Goal: Task Accomplishment & Management: Complete application form

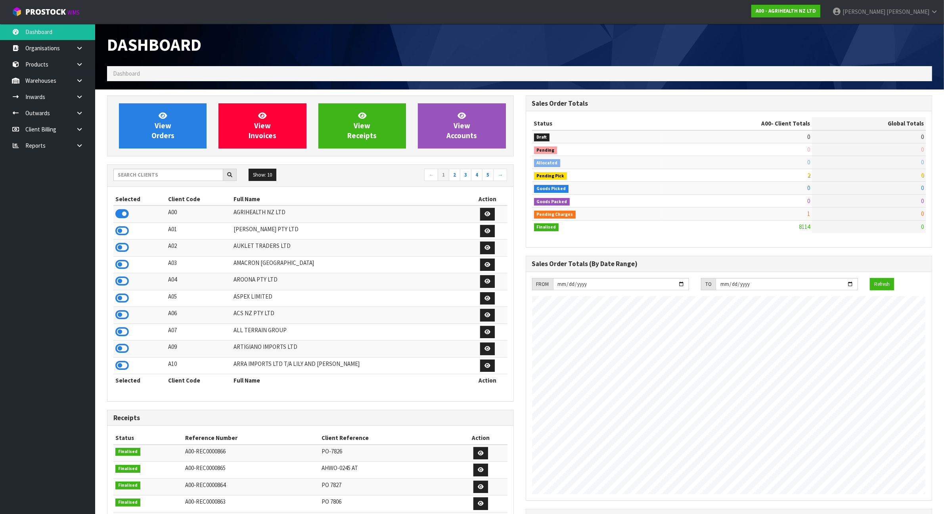
scroll to position [603, 418]
click at [195, 174] on input "text" at bounding box center [168, 175] width 110 height 12
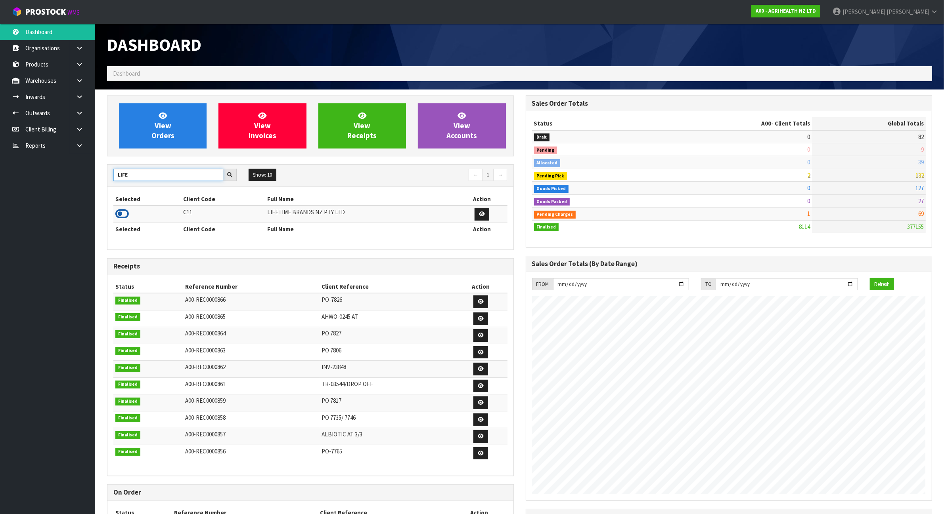
type input "LIFE"
click at [122, 215] on icon at bounding box center [121, 214] width 13 height 12
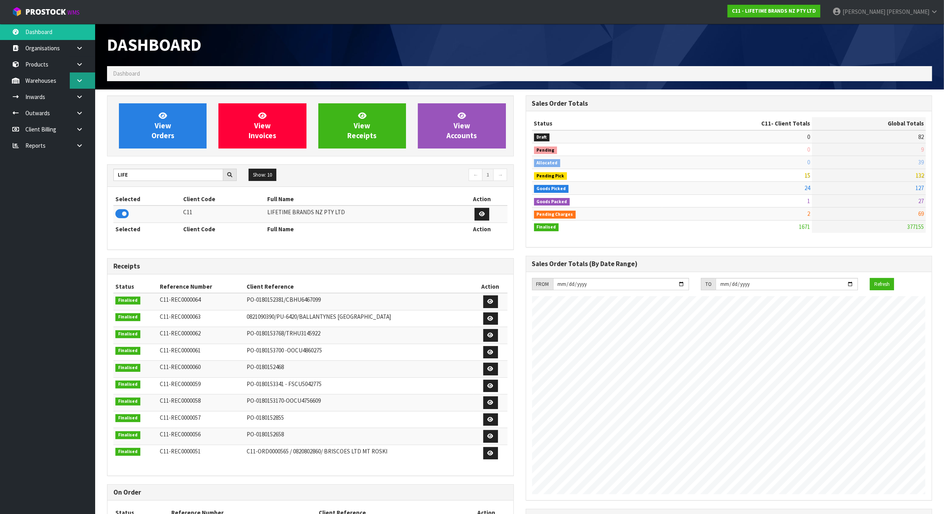
click at [88, 76] on link at bounding box center [82, 81] width 25 height 16
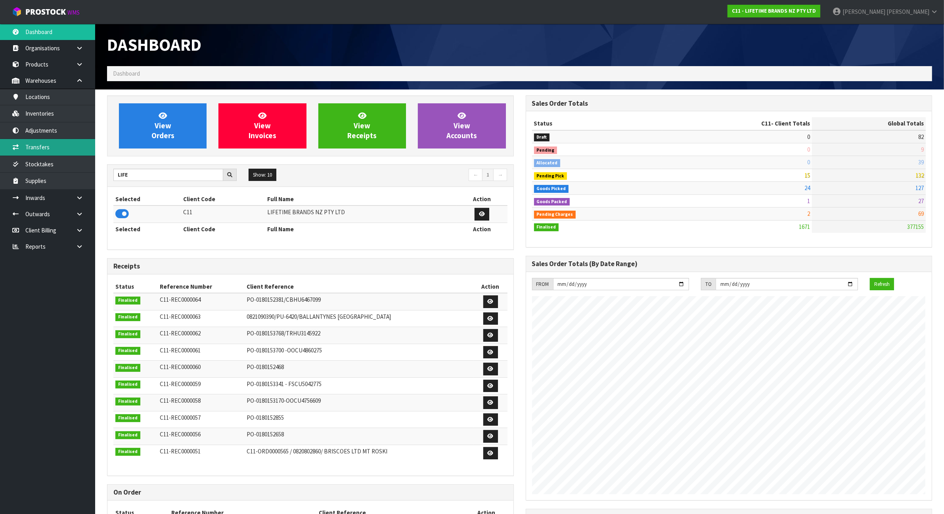
click at [63, 151] on link "Transfers" at bounding box center [47, 147] width 95 height 16
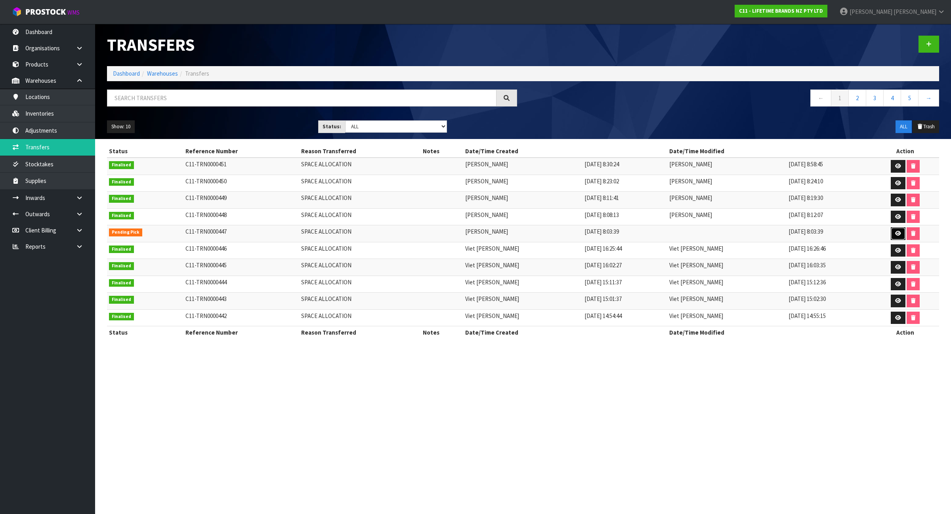
click at [896, 236] on icon at bounding box center [898, 233] width 6 height 5
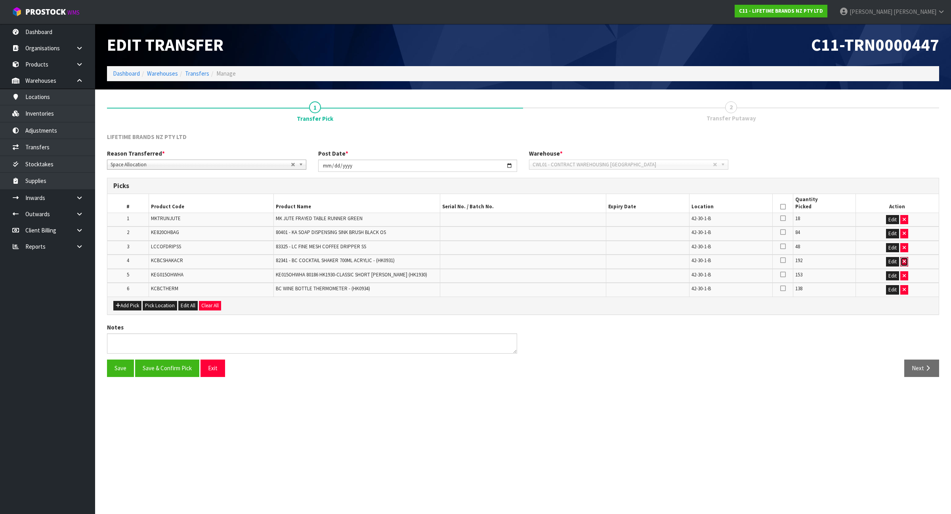
click at [903, 263] on icon "button" at bounding box center [904, 261] width 3 height 5
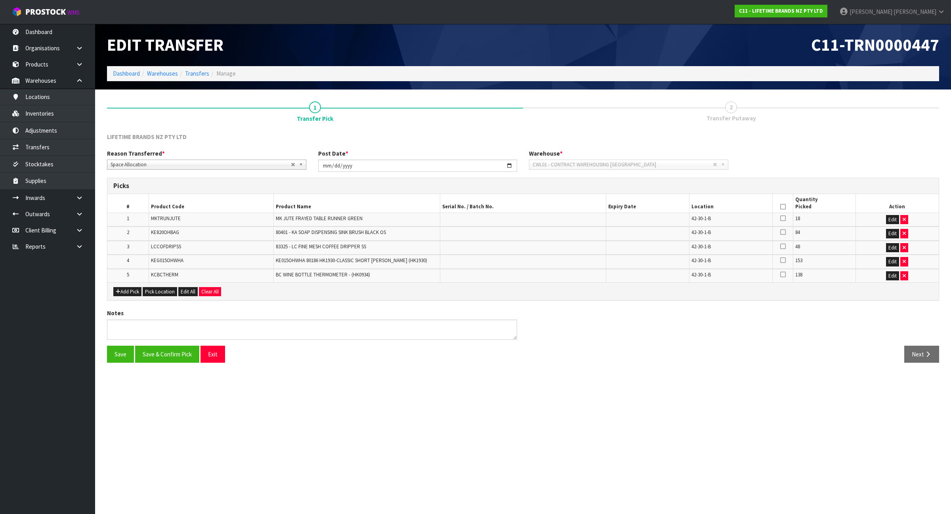
click at [783, 207] on icon at bounding box center [783, 207] width 6 height 0
click at [175, 356] on button "Save & Confirm Pick" at bounding box center [167, 354] width 64 height 17
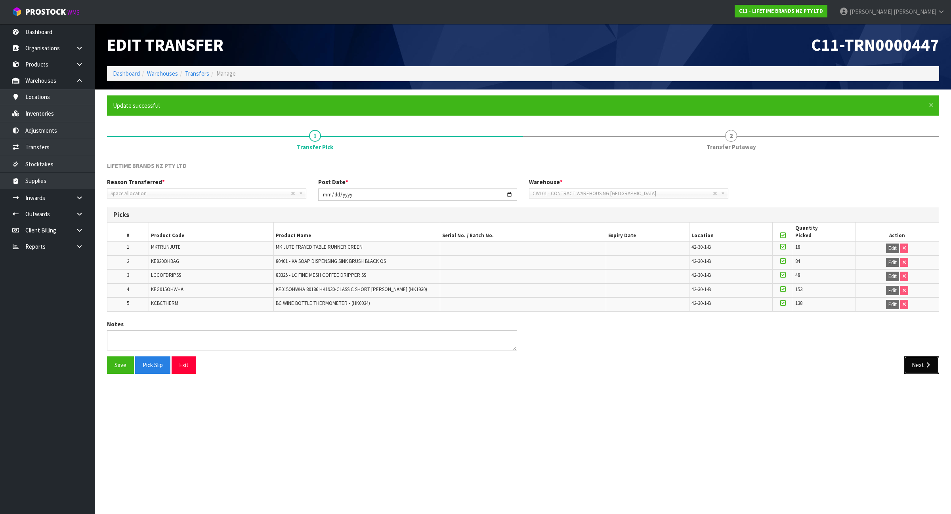
click at [919, 365] on button "Next" at bounding box center [921, 365] width 35 height 17
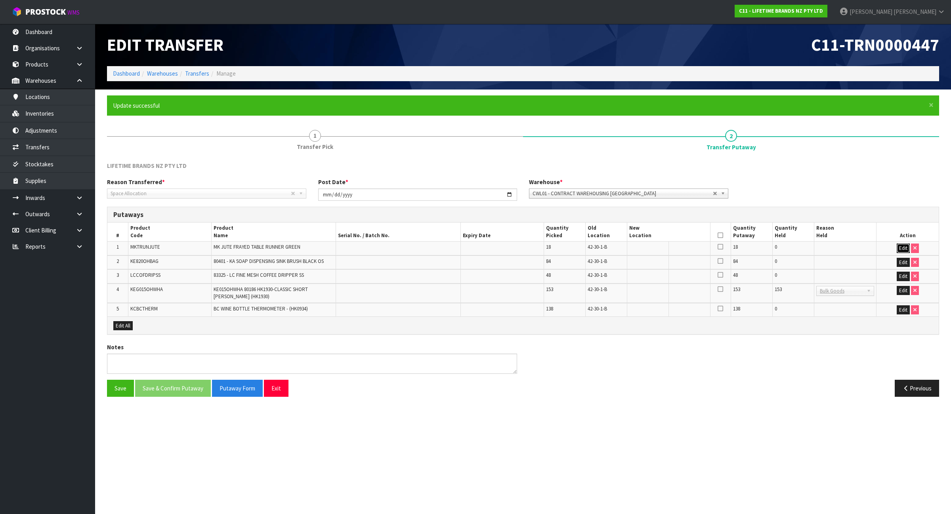
click at [904, 248] on button "Edit" at bounding box center [903, 249] width 13 height 10
click at [644, 250] on input "text" at bounding box center [663, 249] width 69 height 10
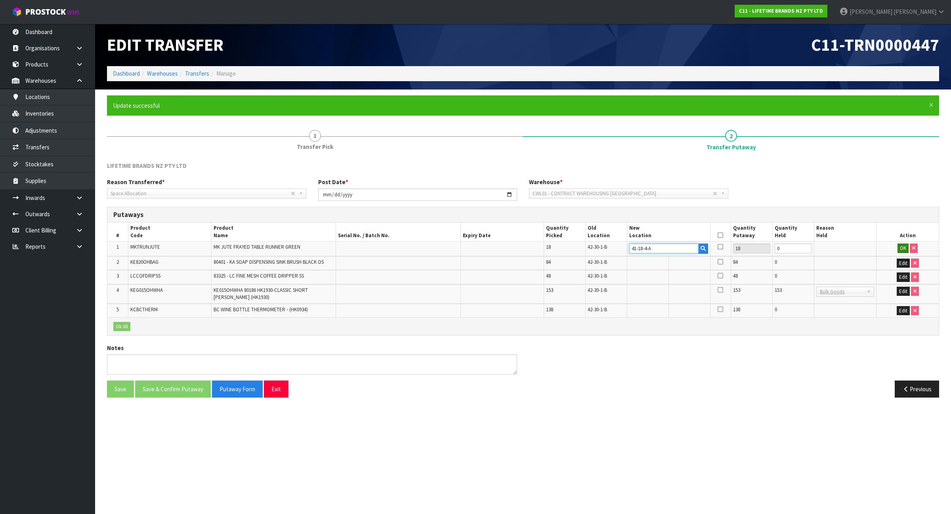
type input "41-18-4-A"
click at [904, 248] on button "OK" at bounding box center [903, 249] width 11 height 10
click at [902, 258] on button "Edit" at bounding box center [903, 263] width 13 height 10
click at [657, 264] on input "text" at bounding box center [663, 263] width 69 height 10
type input "41-18-4-A"
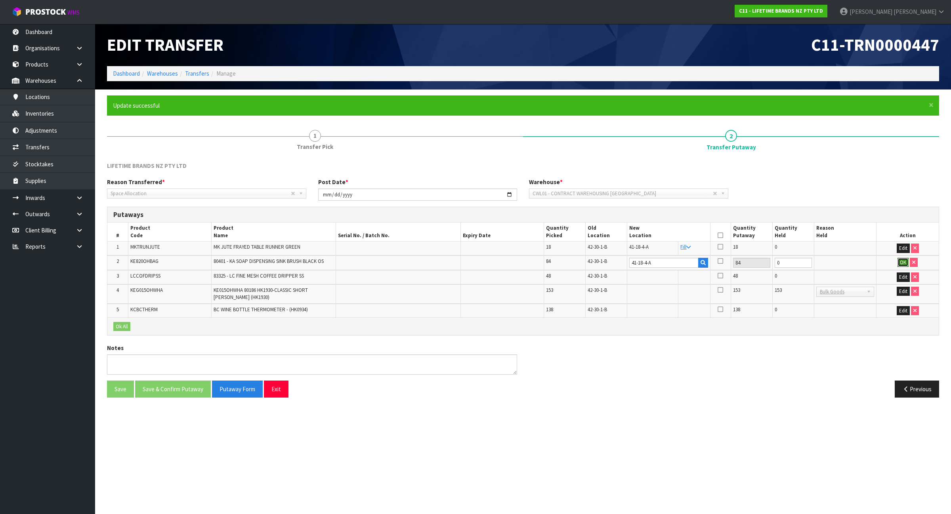
click at [902, 265] on button "OK" at bounding box center [903, 263] width 11 height 10
click at [902, 275] on button "Edit" at bounding box center [903, 277] width 13 height 10
click at [668, 275] on input "text" at bounding box center [663, 277] width 69 height 10
type input "41-06-2-B"
click at [900, 276] on button "OK" at bounding box center [903, 277] width 11 height 10
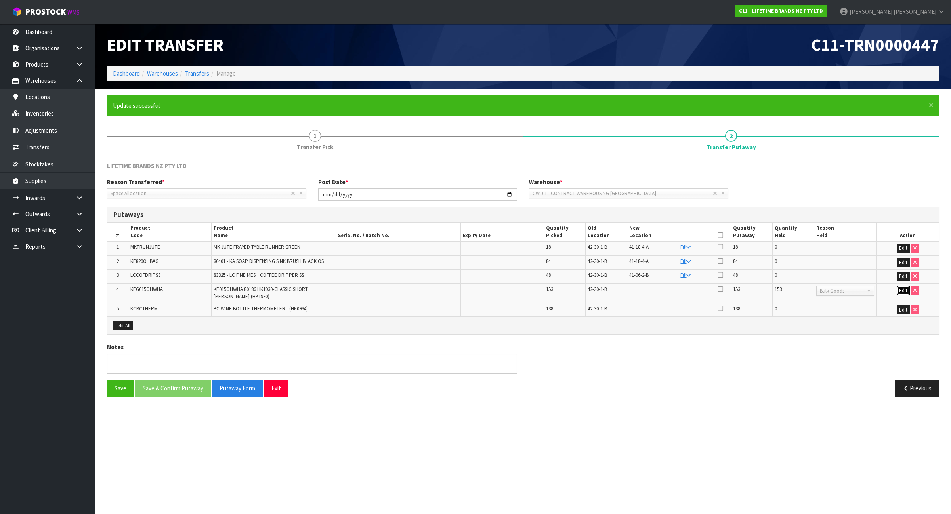
click at [902, 291] on button "Edit" at bounding box center [903, 291] width 13 height 10
click at [654, 287] on input "text" at bounding box center [663, 291] width 69 height 10
type input "41-12-2-B"
drag, startPoint x: 803, startPoint y: 289, endPoint x: 748, endPoint y: 298, distance: 55.9
click at [775, 296] on input "152" at bounding box center [793, 291] width 37 height 10
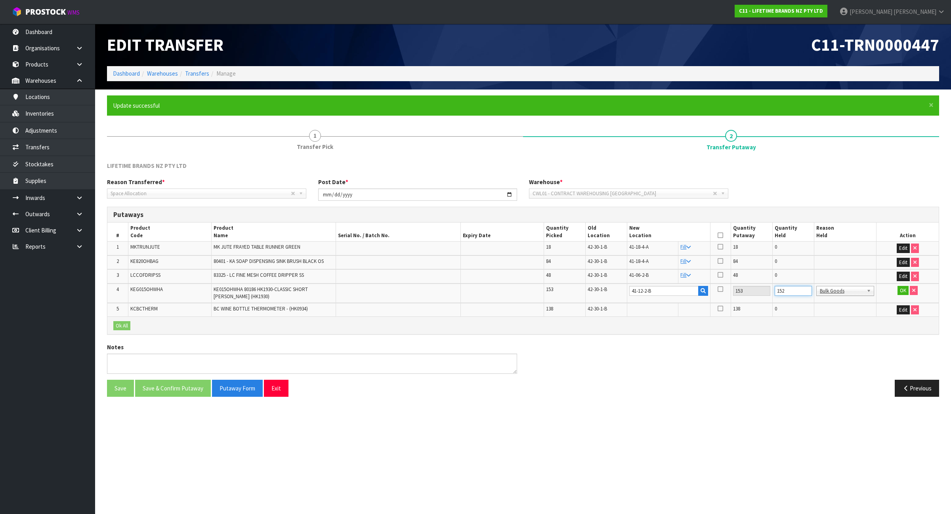
drag, startPoint x: 791, startPoint y: 289, endPoint x: 737, endPoint y: 311, distance: 58.1
click at [737, 311] on table "# Product Code Product Name Serial No. / Batch No. Expiry Date Quantity Picked …" at bounding box center [522, 270] width 831 height 94
type input "0"
click at [907, 292] on button "OK" at bounding box center [903, 291] width 11 height 10
click at [904, 310] on button "Edit" at bounding box center [903, 311] width 13 height 10
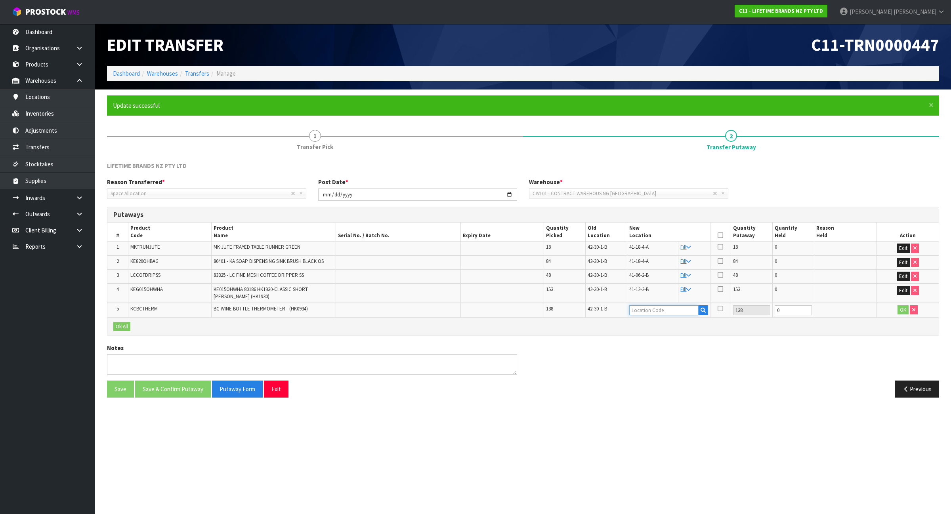
click at [690, 310] on input "text" at bounding box center [663, 311] width 69 height 10
type input "41-12-2-"
click at [669, 322] on link "41-12-2- A" at bounding box center [661, 323] width 63 height 11
type input "41-12-2-A"
click at [898, 310] on button "OK" at bounding box center [903, 311] width 11 height 10
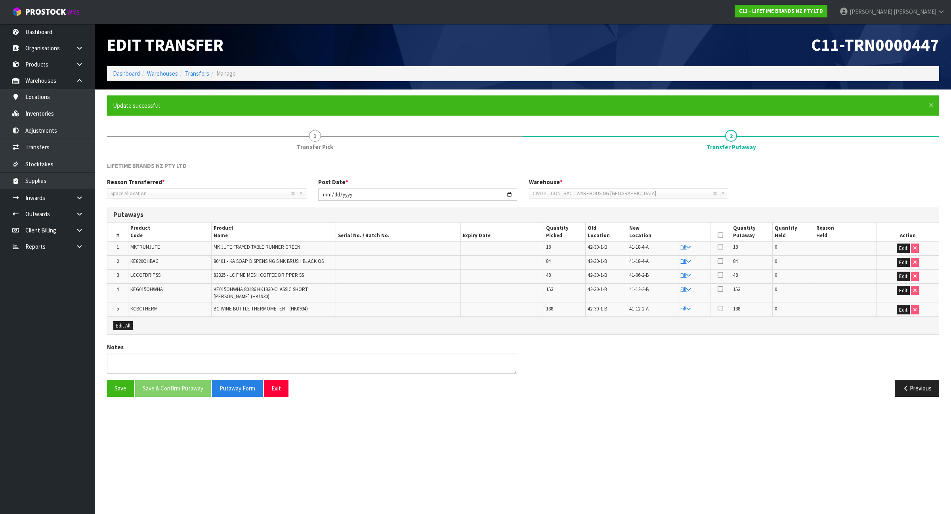
click at [722, 236] on icon at bounding box center [721, 235] width 6 height 0
click at [193, 394] on button "Save & Confirm Putaway" at bounding box center [173, 388] width 76 height 17
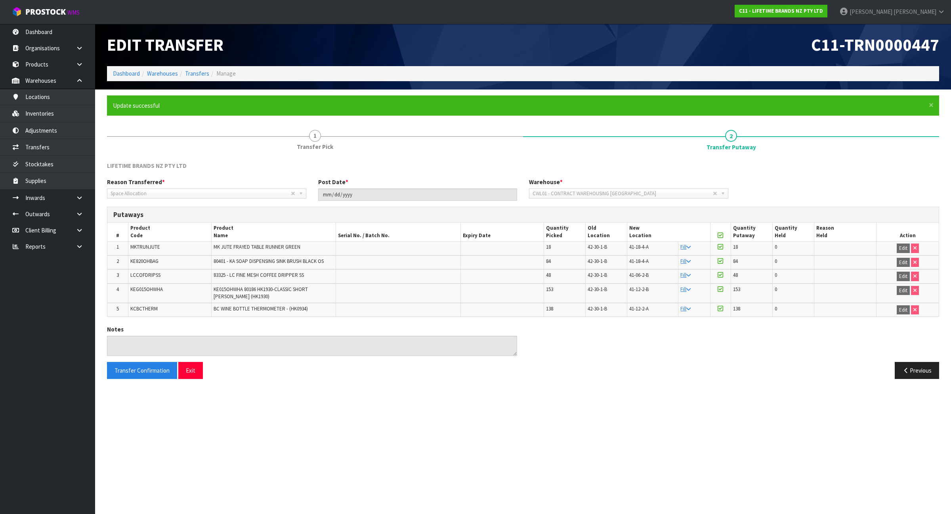
click at [149, 290] on span "KEG015OHWHA" at bounding box center [146, 289] width 32 height 7
copy span "KEG015OHWHA"
click at [60, 151] on link "Transfers" at bounding box center [47, 147] width 95 height 16
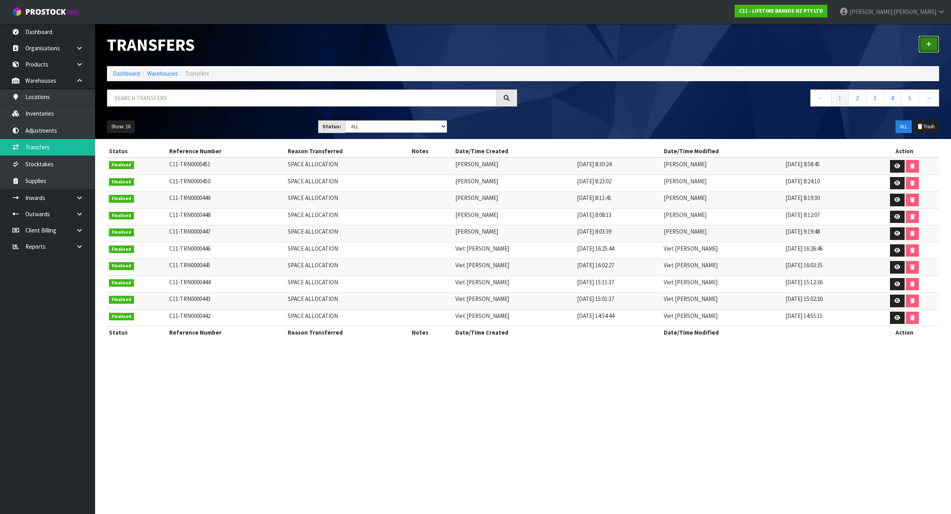
click at [922, 42] on link at bounding box center [929, 44] width 21 height 17
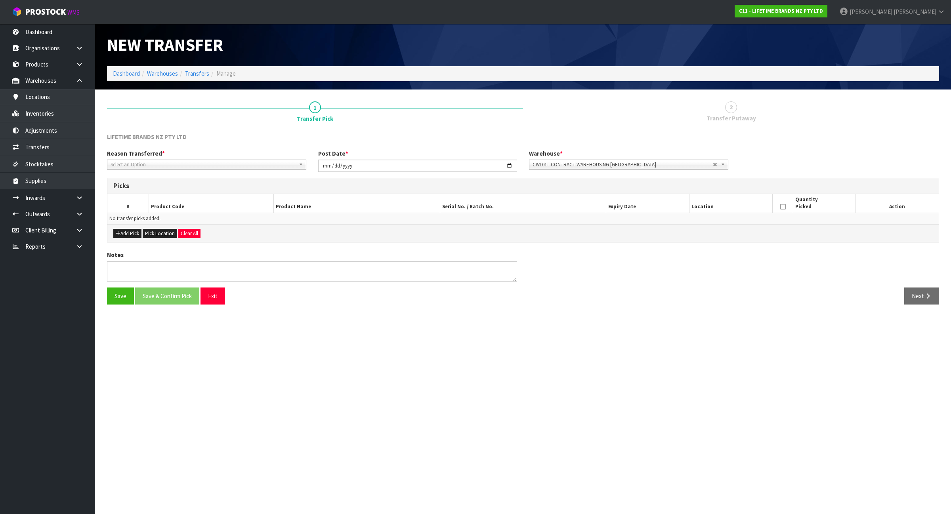
click at [224, 167] on span "Select an Option" at bounding box center [203, 165] width 185 height 10
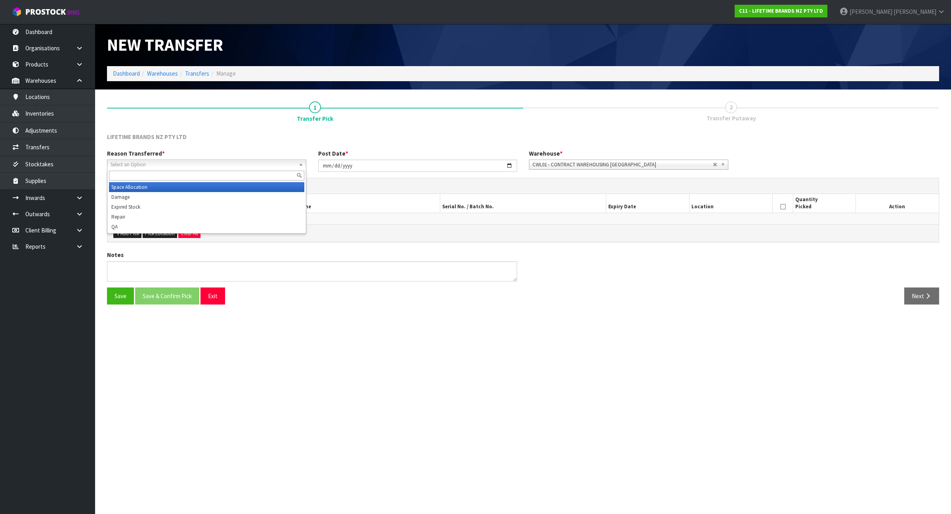
click at [168, 186] on li "Space Allocation" at bounding box center [206, 187] width 195 height 10
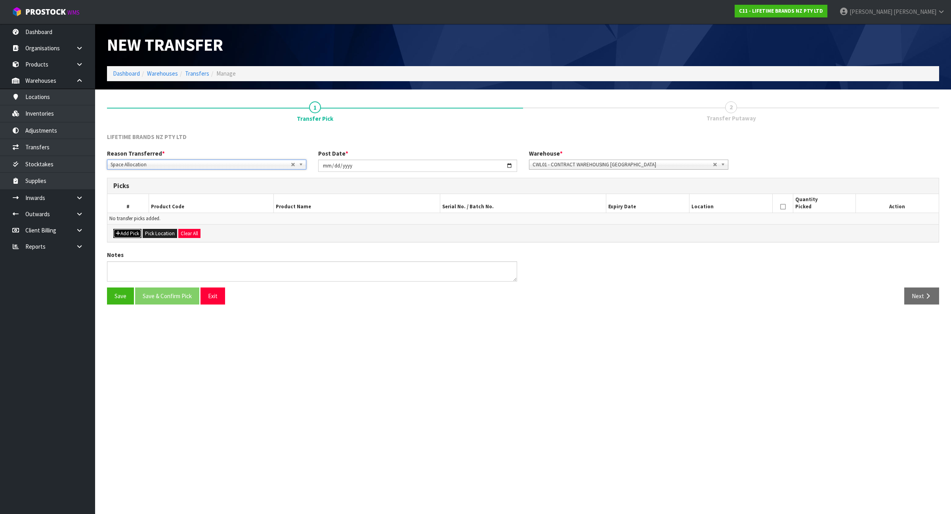
click at [127, 235] on button "Add Pick" at bounding box center [127, 234] width 28 height 10
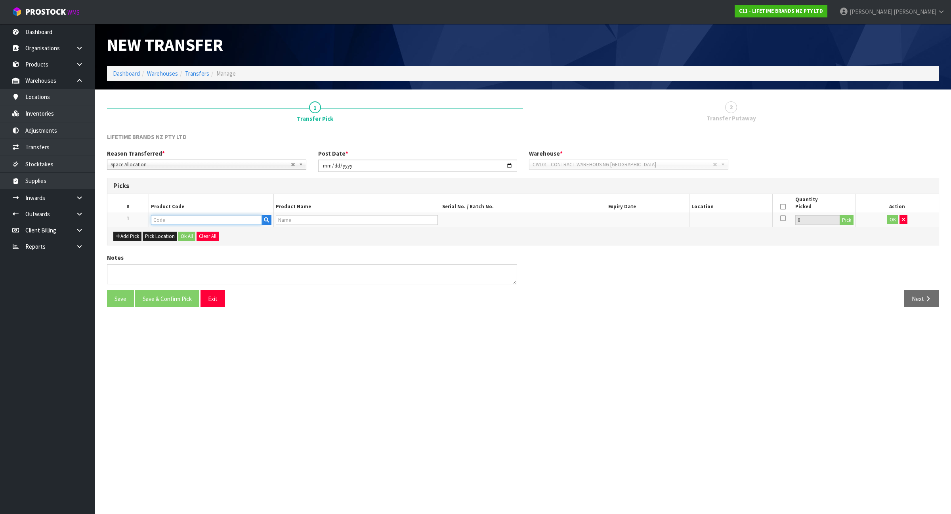
click at [169, 217] on input "text" at bounding box center [206, 220] width 111 height 10
paste input "KEG015OHWHA"
type input "KEG015OHWHA"
type input "KE015OHWHA 80186 HK1930-CLASSIC SHORT [PERSON_NAME] (HK1930)"
type input "KEG015OHWHA"
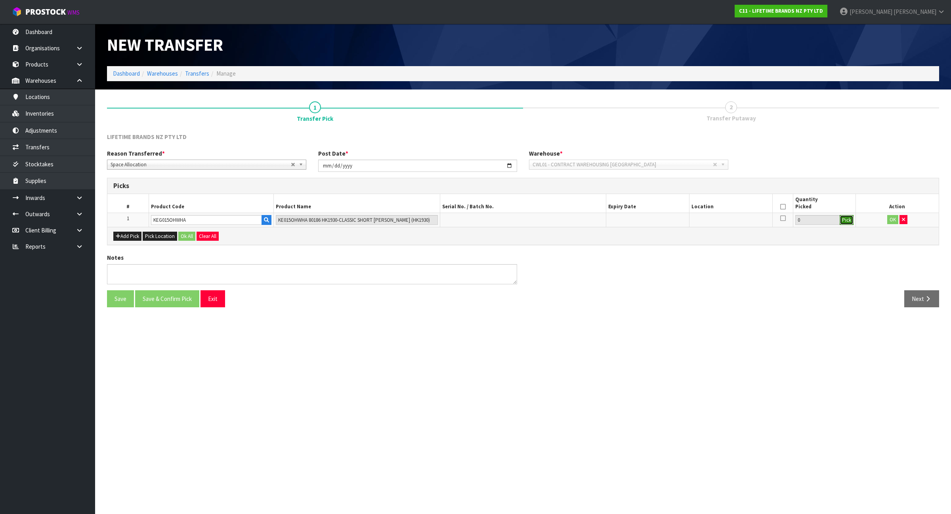
click at [849, 217] on button "Pick" at bounding box center [847, 220] width 14 height 10
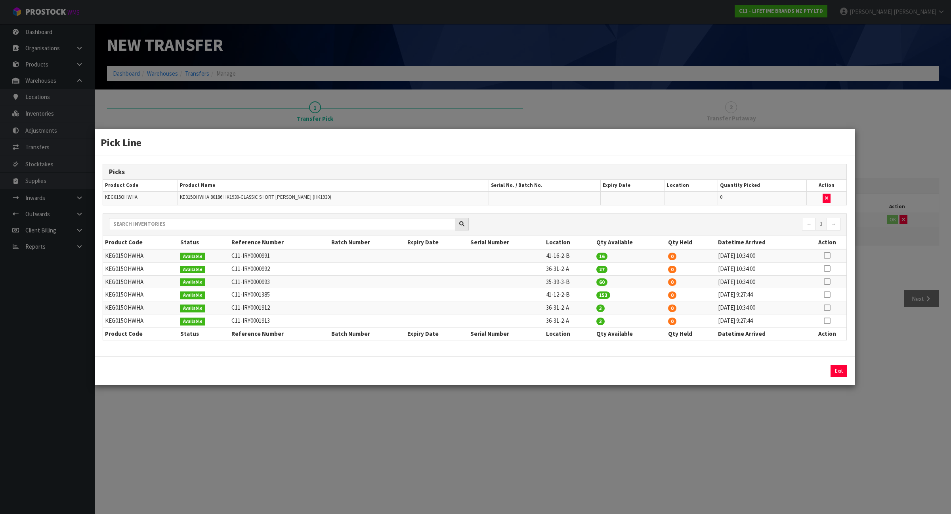
click at [825, 269] on icon at bounding box center [827, 269] width 6 height 0
click at [799, 373] on button "Assign Pick" at bounding box center [812, 371] width 32 height 12
type input "27"
click at [824, 310] on td at bounding box center [827, 308] width 39 height 13
click at [825, 308] on icon at bounding box center [827, 308] width 6 height 0
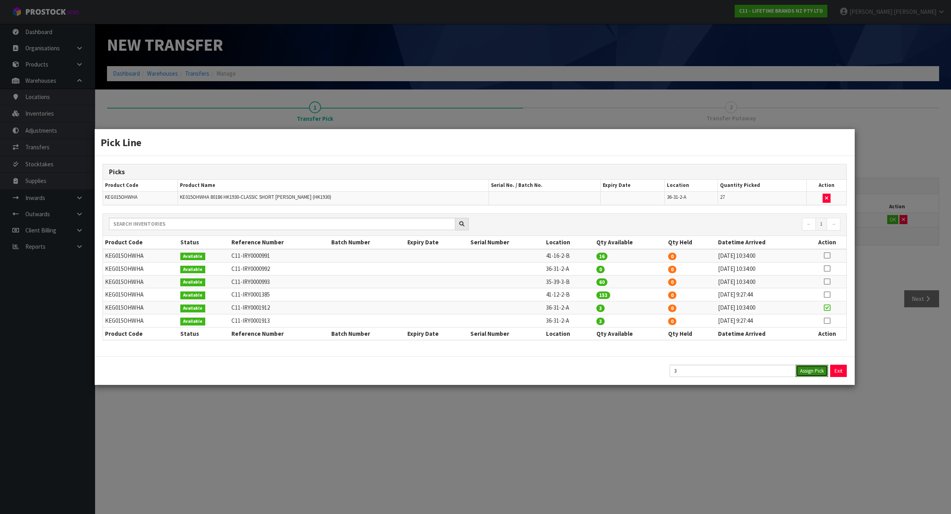
click at [808, 370] on button "Assign Pick" at bounding box center [812, 371] width 32 height 12
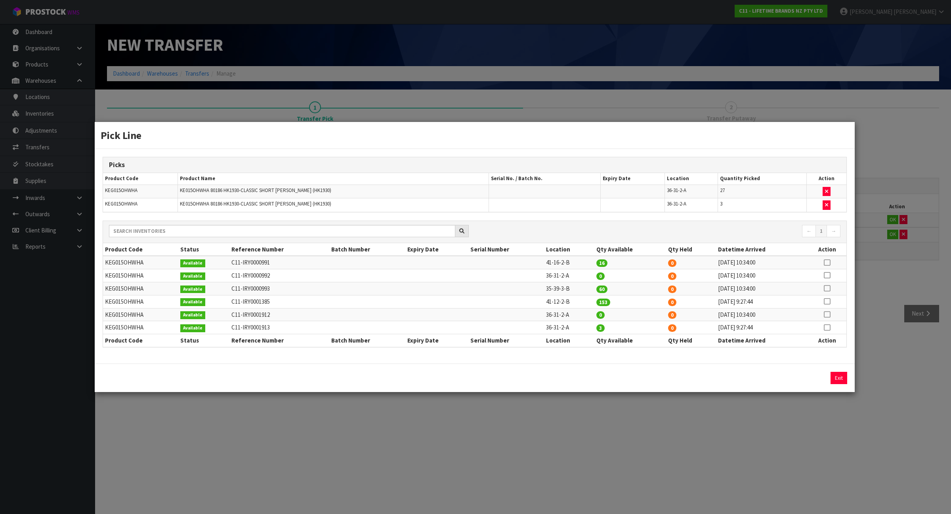
click at [826, 328] on icon at bounding box center [827, 328] width 6 height 0
click at [813, 375] on button "Assign Pick" at bounding box center [812, 378] width 32 height 12
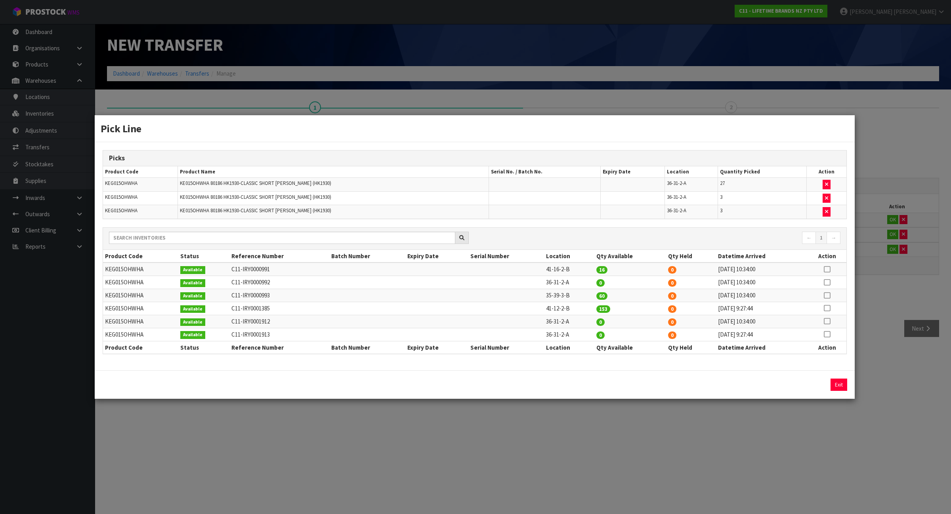
click at [558, 310] on td "41-12-2-B" at bounding box center [569, 308] width 50 height 13
copy tr "41-12-2-B"
click at [879, 302] on div "Pick Line Picks Product Code Product Name Serial No. / Batch No. Expiry Date Lo…" at bounding box center [475, 257] width 951 height 514
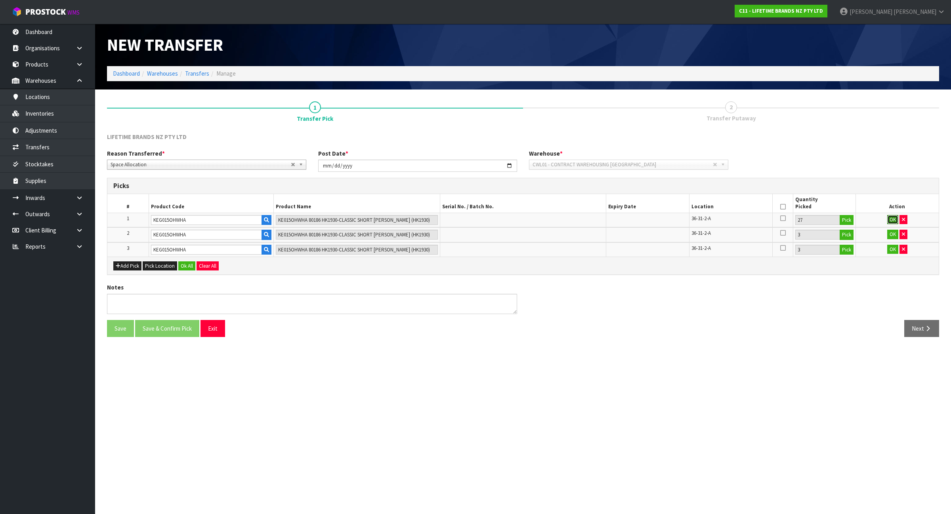
click at [892, 220] on button "OK" at bounding box center [892, 220] width 11 height 10
click at [892, 232] on button "OK" at bounding box center [892, 234] width 11 height 10
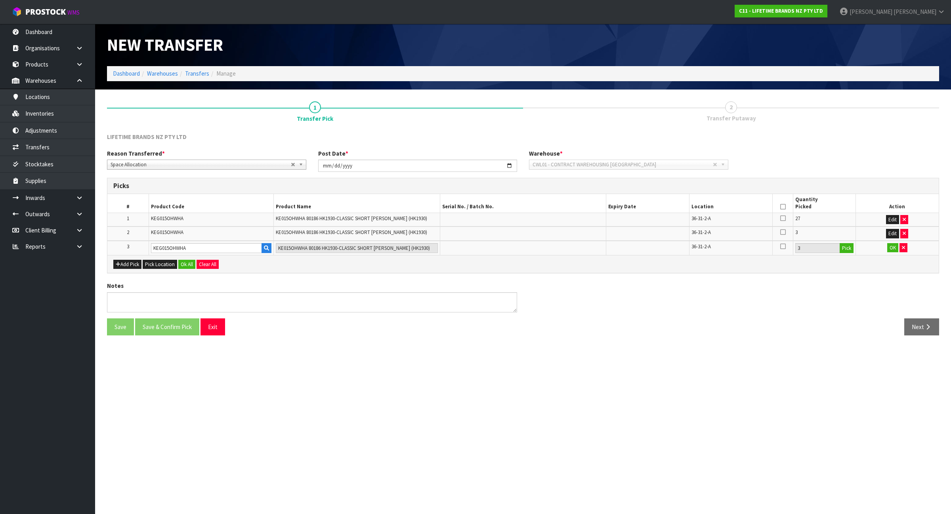
click at [892, 241] on td "OK" at bounding box center [897, 248] width 83 height 15
click at [898, 258] on div "Add Pick Pick Location Ok All Clear All" at bounding box center [522, 264] width 831 height 18
click at [890, 250] on button "OK" at bounding box center [892, 248] width 11 height 10
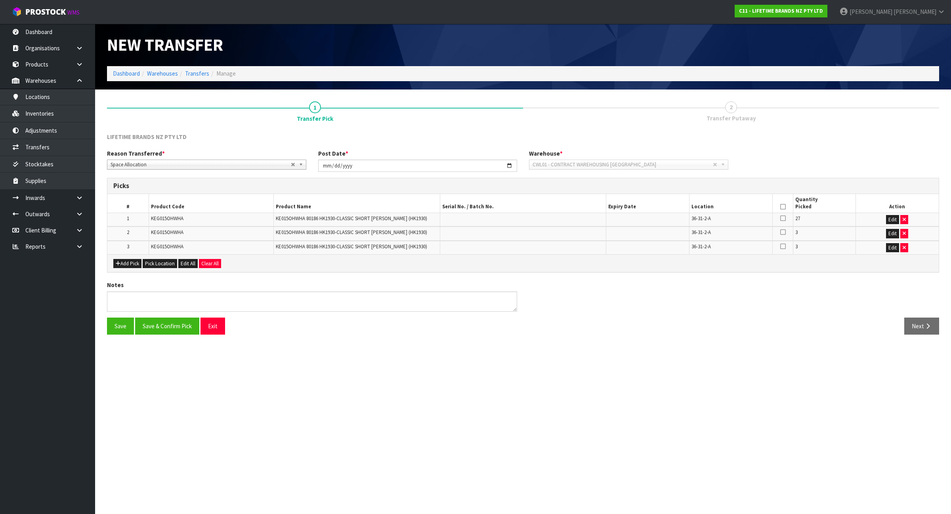
click at [781, 207] on icon at bounding box center [783, 207] width 6 height 0
click at [169, 335] on button "Save & Confirm Pick" at bounding box center [167, 326] width 64 height 17
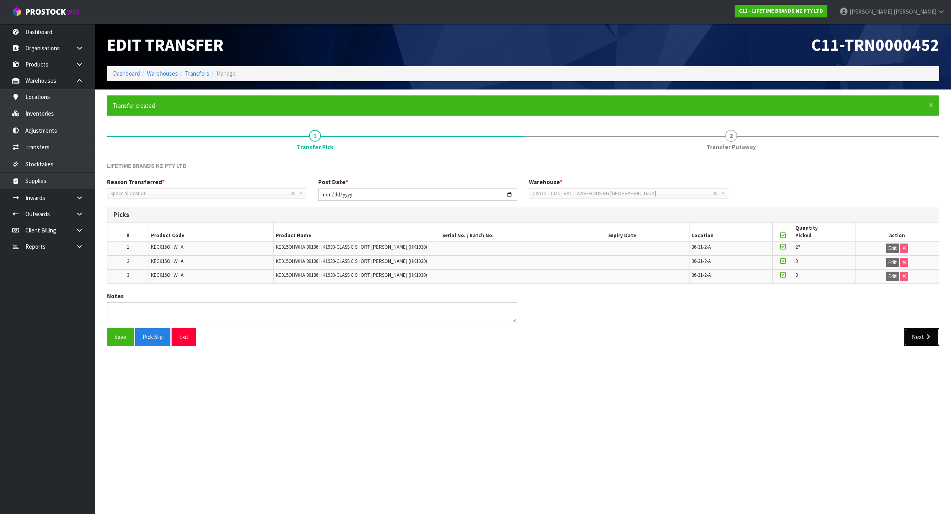
click at [925, 344] on button "Next" at bounding box center [921, 337] width 35 height 17
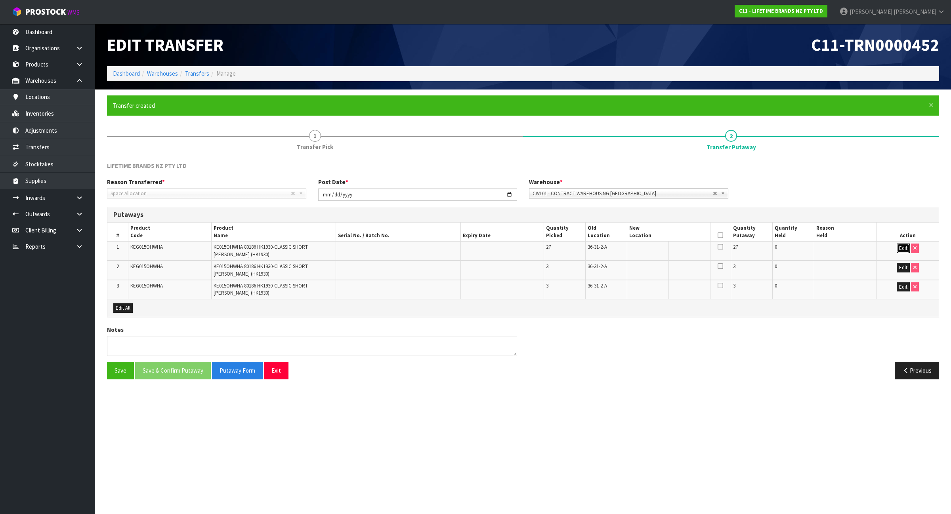
click at [899, 248] on button "Edit" at bounding box center [903, 249] width 13 height 10
click at [664, 245] on input "text" at bounding box center [663, 249] width 69 height 10
paste input "41-12-2-B"
type input "41-12-2-B"
click at [906, 251] on button "OK" at bounding box center [903, 249] width 11 height 10
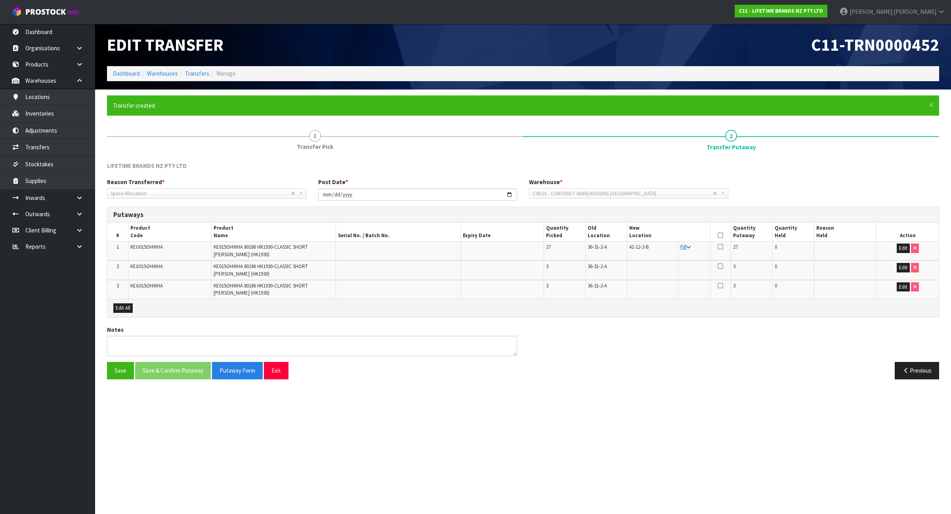
click at [683, 245] on link "Fill" at bounding box center [685, 247] width 10 height 7
click at [716, 237] on th at bounding box center [720, 232] width 21 height 19
click at [721, 235] on icon at bounding box center [721, 235] width 6 height 0
click at [176, 376] on button "Save & Confirm Putaway" at bounding box center [173, 370] width 76 height 17
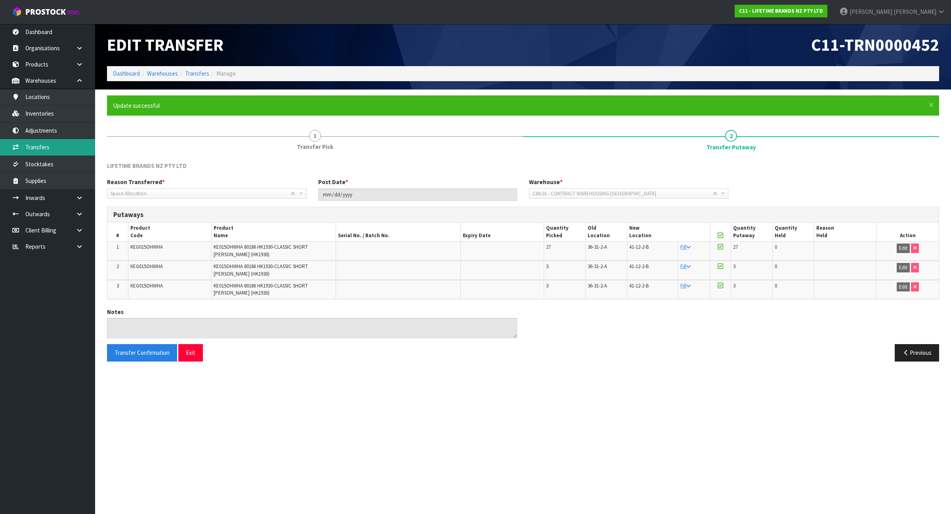
click at [67, 143] on link "Transfers" at bounding box center [47, 147] width 95 height 16
